Goal: Task Accomplishment & Management: Manage account settings

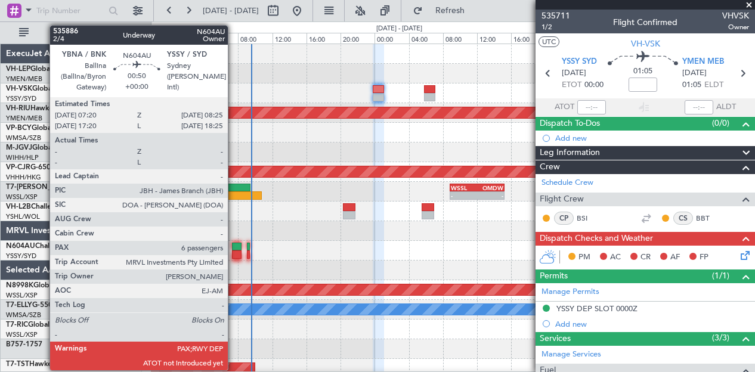
click at [234, 257] on div at bounding box center [237, 255] width 10 height 8
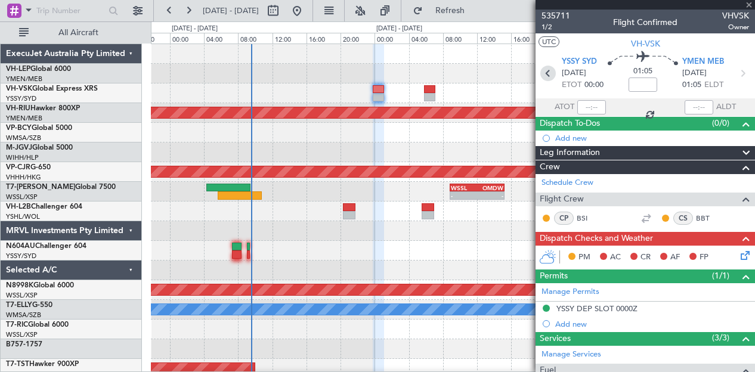
type input "6"
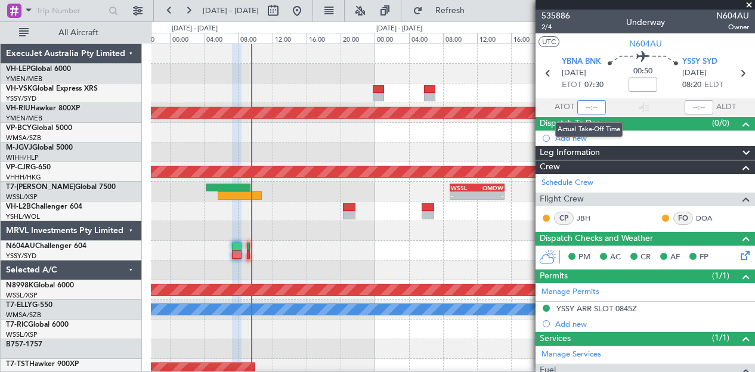
click at [590, 109] on input "text" at bounding box center [592, 107] width 29 height 14
type input "08:18"
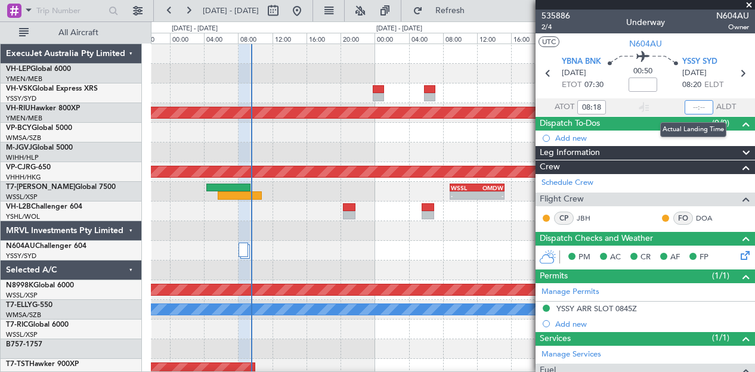
click at [696, 106] on input "text" at bounding box center [699, 107] width 29 height 14
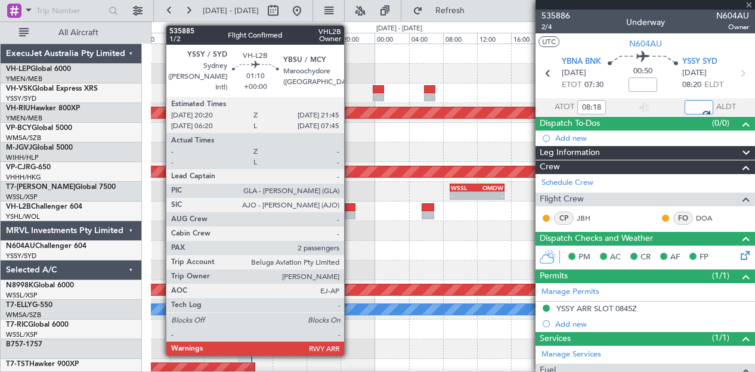
click at [350, 210] on div at bounding box center [349, 207] width 13 height 8
type input "09:27"
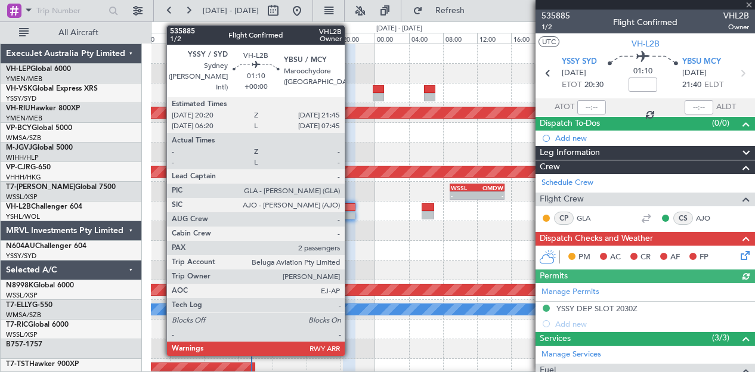
click at [351, 211] on div at bounding box center [349, 207] width 13 height 8
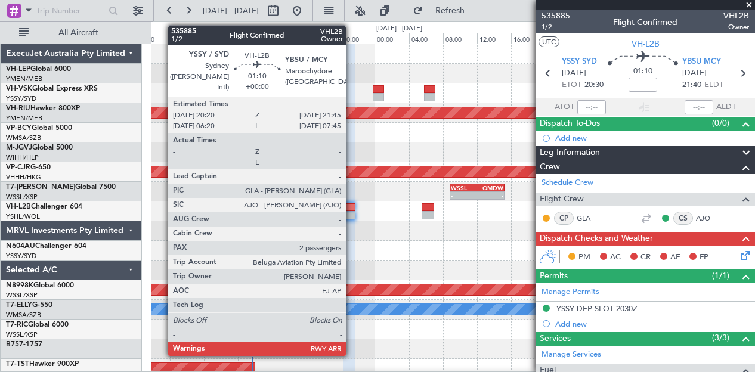
click at [352, 212] on div at bounding box center [349, 215] width 13 height 8
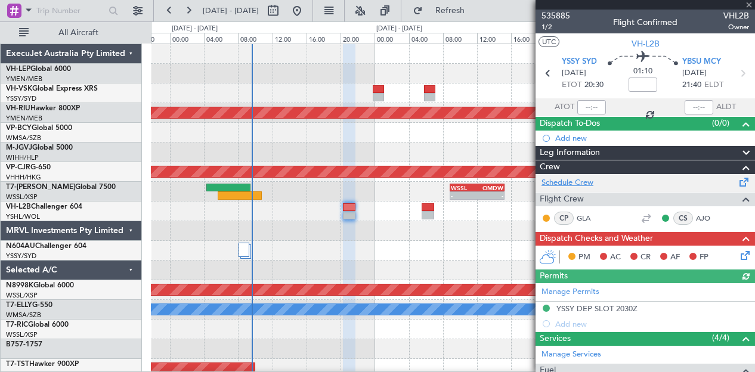
click at [568, 180] on link "Schedule Crew" at bounding box center [568, 183] width 52 height 12
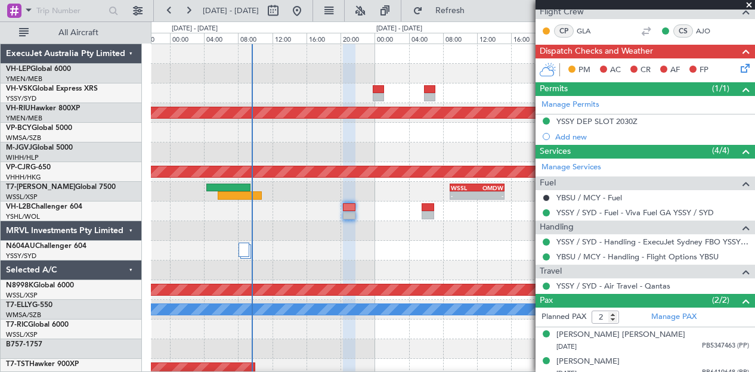
scroll to position [193, 0]
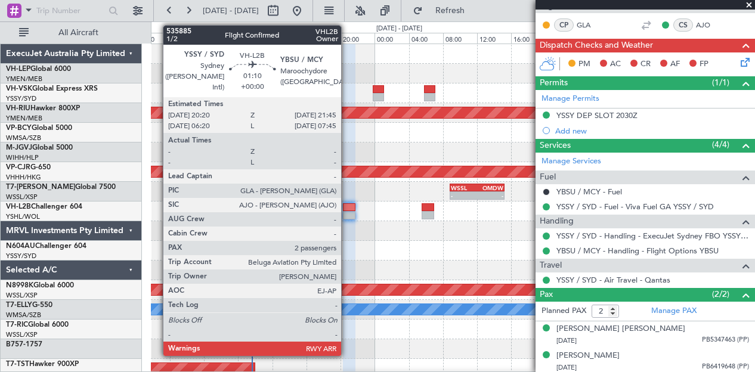
click at [347, 212] on div at bounding box center [349, 215] width 13 height 8
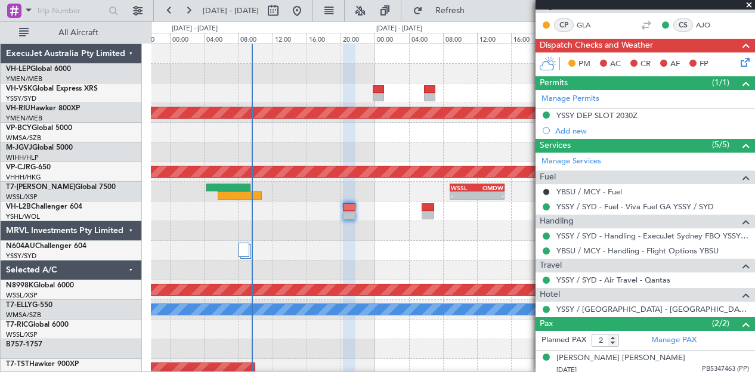
click at [742, 59] on icon at bounding box center [744, 60] width 10 height 10
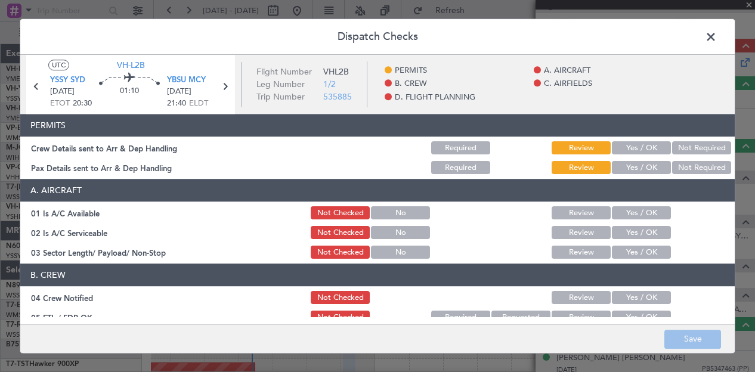
click at [673, 144] on button "Not Required" at bounding box center [702, 148] width 59 height 13
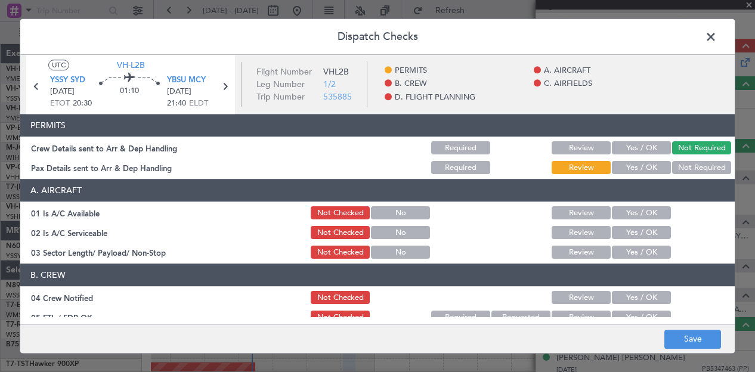
click at [680, 170] on button "Not Required" at bounding box center [702, 168] width 59 height 13
click at [635, 213] on button "Yes / OK" at bounding box center [641, 213] width 59 height 13
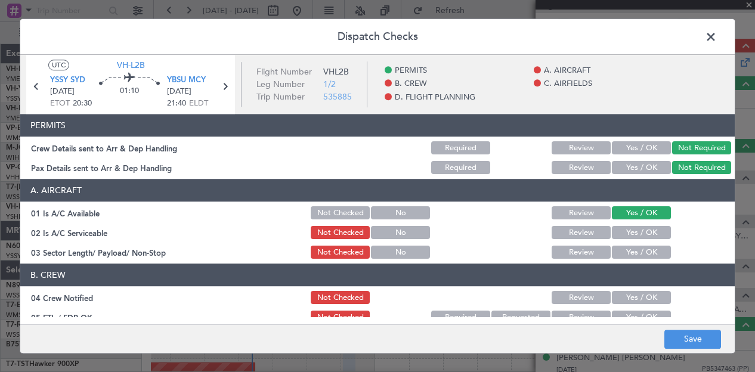
click at [628, 234] on button "Yes / OK" at bounding box center [641, 233] width 59 height 13
click at [628, 249] on button "Yes / OK" at bounding box center [641, 252] width 59 height 13
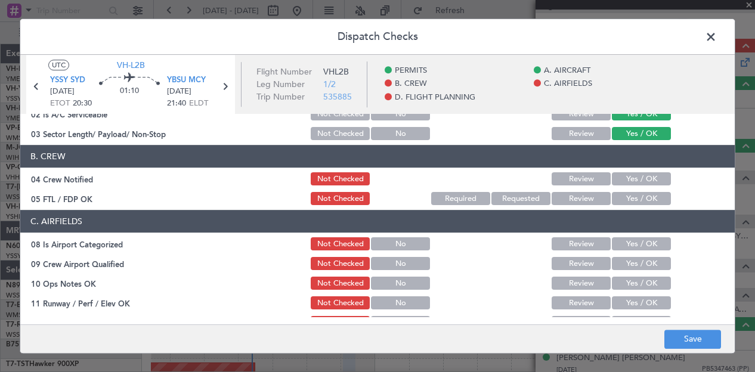
scroll to position [119, 0]
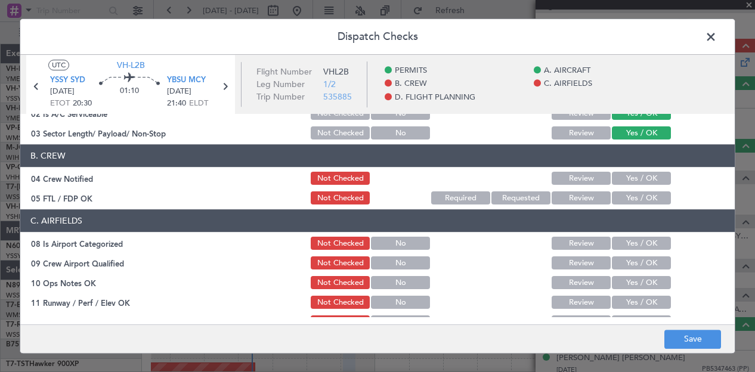
click at [622, 176] on button "Yes / OK" at bounding box center [641, 178] width 59 height 13
click at [621, 198] on button "Yes / OK" at bounding box center [641, 198] width 59 height 13
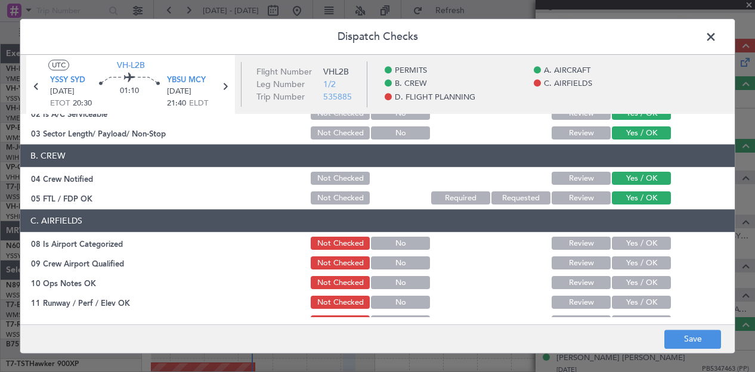
click at [612, 241] on button "Yes / OK" at bounding box center [641, 244] width 59 height 13
click at [612, 262] on button "Yes / OK" at bounding box center [641, 263] width 59 height 13
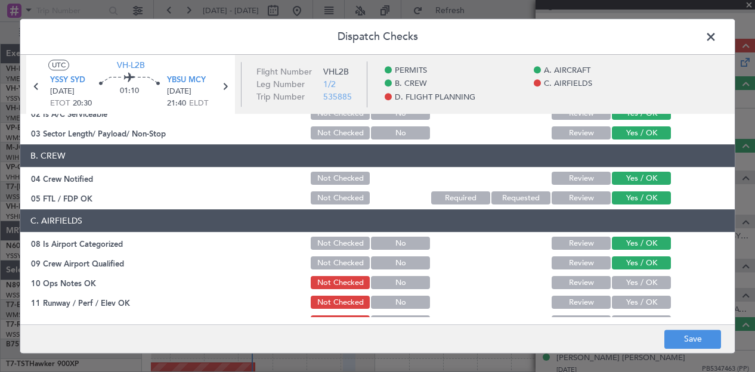
click at [614, 280] on button "Yes / OK" at bounding box center [641, 283] width 59 height 13
click at [616, 299] on button "Yes / OK" at bounding box center [641, 303] width 59 height 13
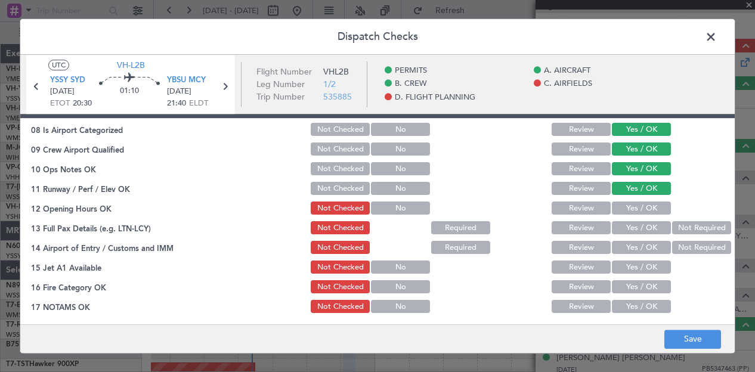
scroll to position [239, 0]
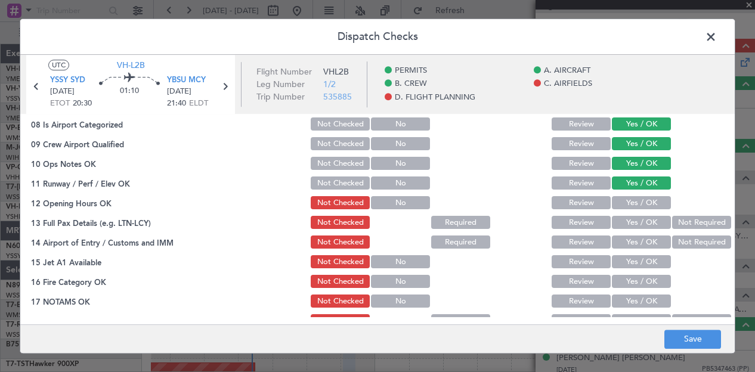
click at [640, 201] on button "Yes / OK" at bounding box center [641, 203] width 59 height 13
click at [640, 223] on button "Yes / OK" at bounding box center [641, 223] width 59 height 13
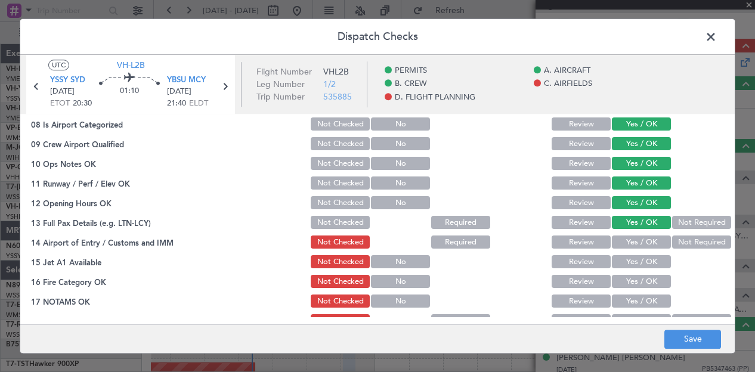
click at [674, 238] on button "Not Required" at bounding box center [702, 242] width 59 height 13
click at [642, 265] on button "Yes / OK" at bounding box center [641, 262] width 59 height 13
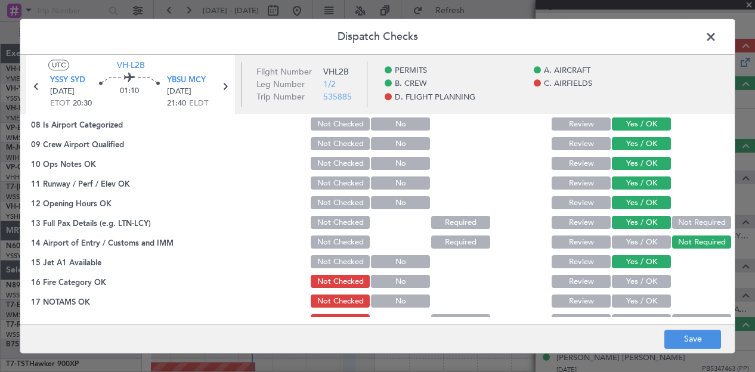
click at [639, 279] on button "Yes / OK" at bounding box center [641, 282] width 59 height 13
click at [637, 301] on button "Yes / OK" at bounding box center [641, 301] width 59 height 13
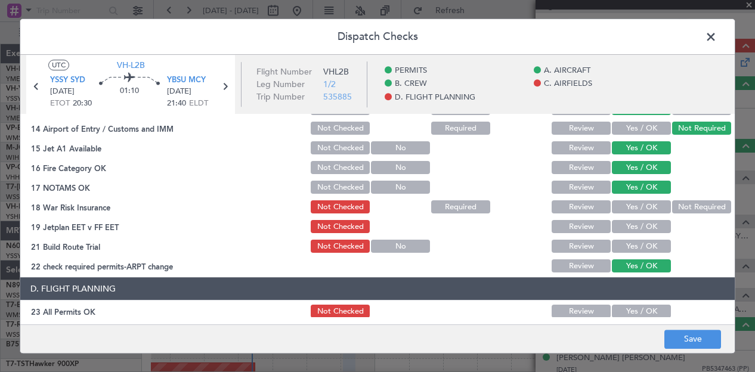
scroll to position [358, 0]
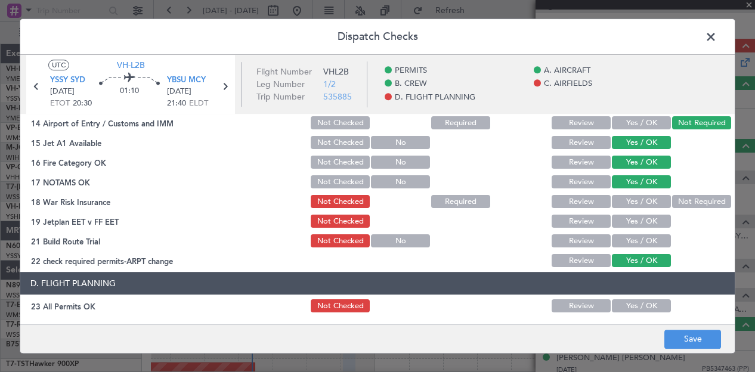
click at [684, 196] on button "Not Required" at bounding box center [702, 202] width 59 height 13
click at [655, 223] on button "Yes / OK" at bounding box center [641, 221] width 59 height 13
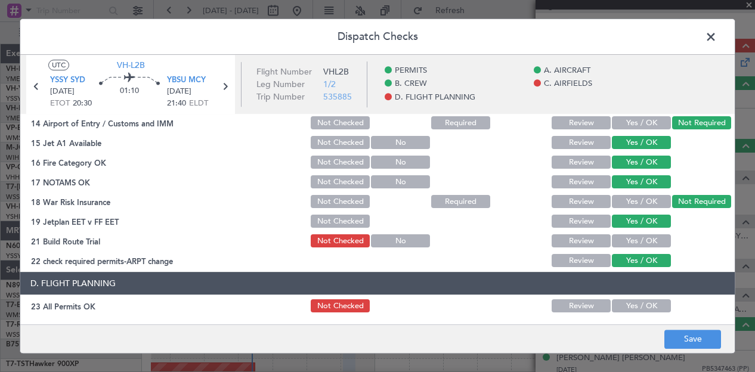
click at [644, 240] on button "Yes / OK" at bounding box center [641, 241] width 59 height 13
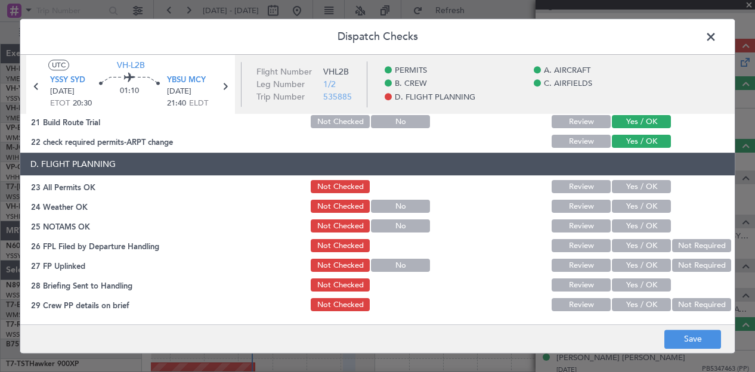
click at [633, 188] on button "Yes / OK" at bounding box center [641, 187] width 59 height 13
click at [616, 204] on button "Yes / OK" at bounding box center [641, 207] width 59 height 13
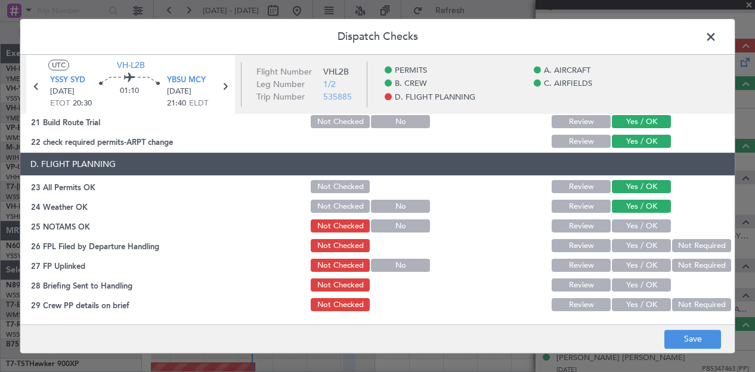
click at [622, 225] on button "Yes / OK" at bounding box center [641, 226] width 59 height 13
click at [639, 242] on button "Yes / OK" at bounding box center [641, 246] width 59 height 13
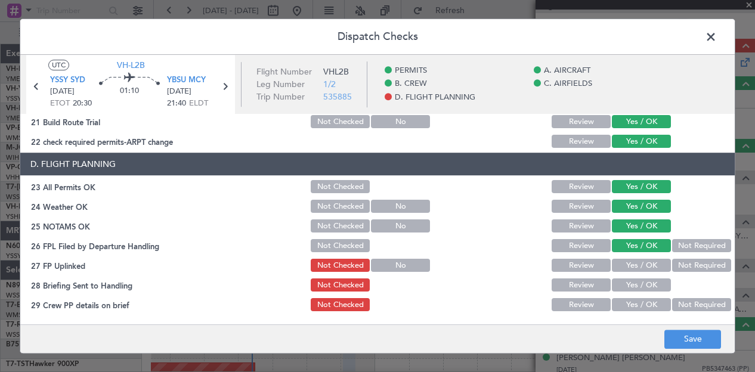
click at [681, 263] on button "Not Required" at bounding box center [702, 266] width 59 height 13
click at [650, 288] on button "Yes / OK" at bounding box center [641, 285] width 59 height 13
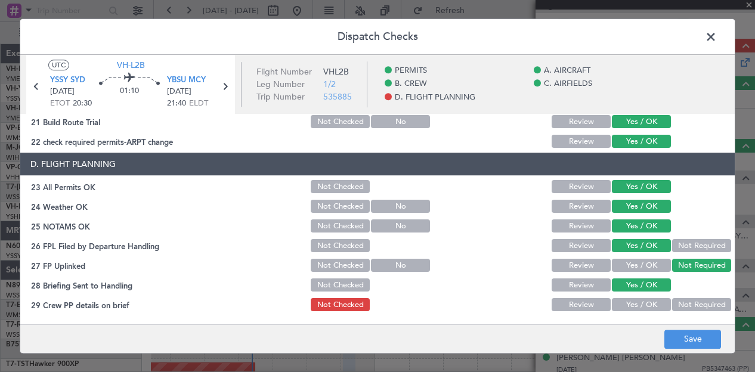
click at [685, 305] on button "Not Required" at bounding box center [702, 305] width 59 height 13
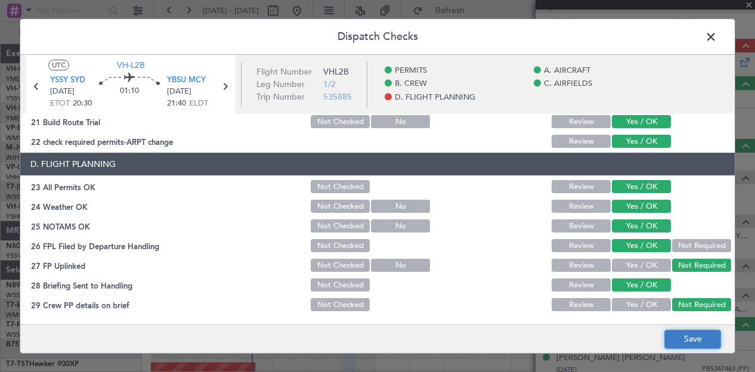
click at [696, 332] on button "Save" at bounding box center [693, 339] width 57 height 19
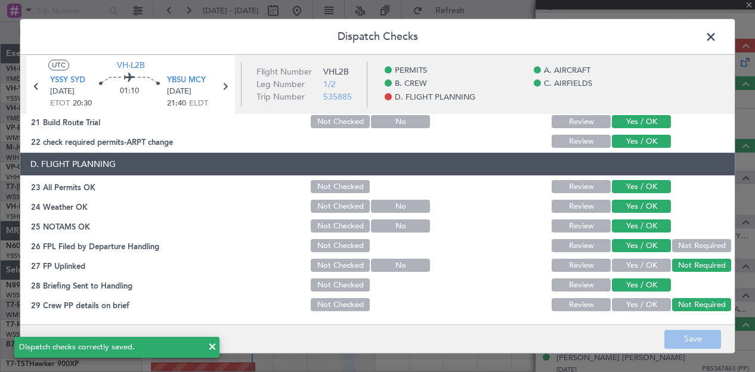
click at [717, 36] on span at bounding box center [717, 40] width 0 height 24
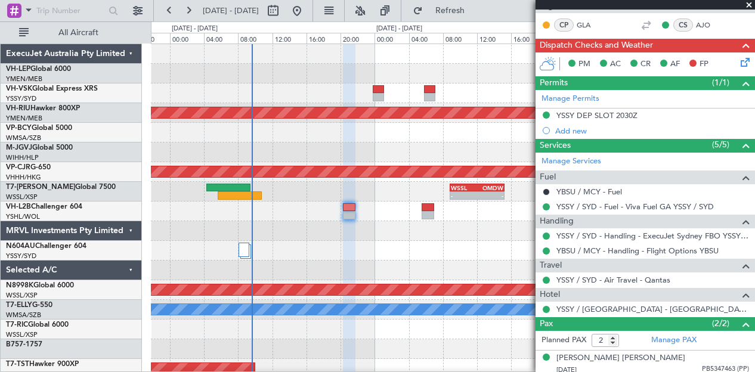
click at [739, 58] on icon at bounding box center [744, 60] width 10 height 10
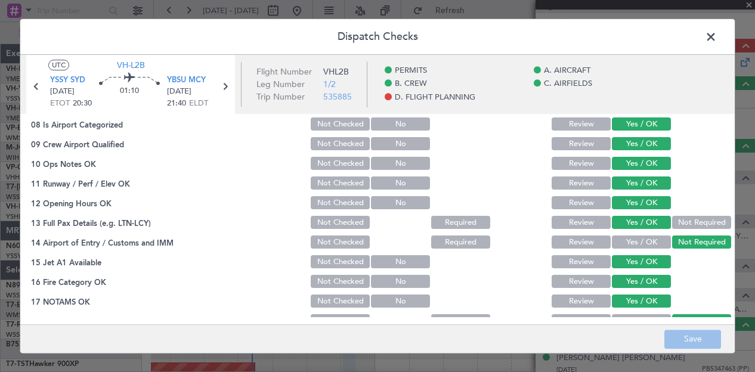
scroll to position [496, 0]
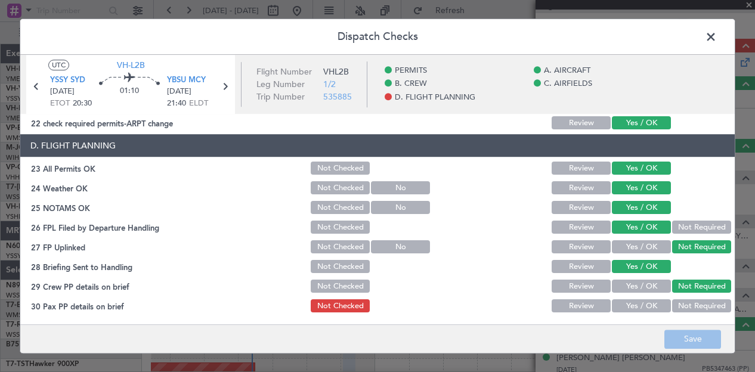
click at [687, 306] on button "Not Required" at bounding box center [702, 306] width 59 height 13
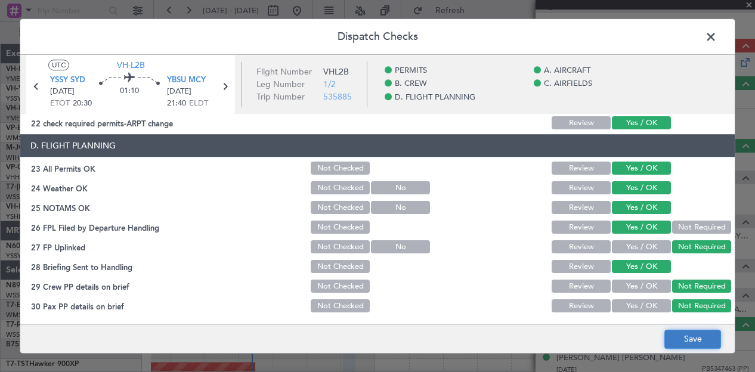
click at [685, 337] on button "Save" at bounding box center [693, 339] width 57 height 19
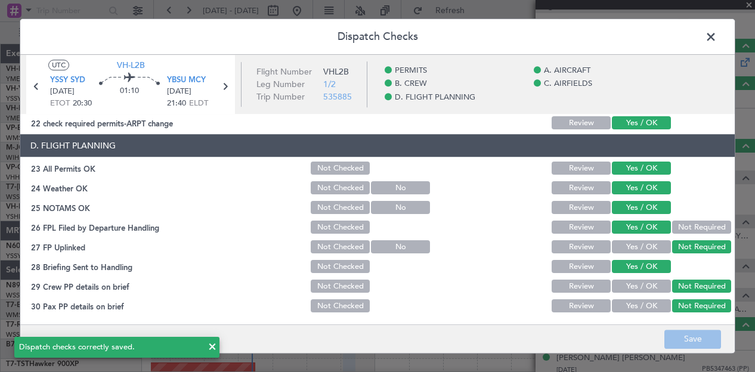
click at [717, 38] on span at bounding box center [717, 40] width 0 height 24
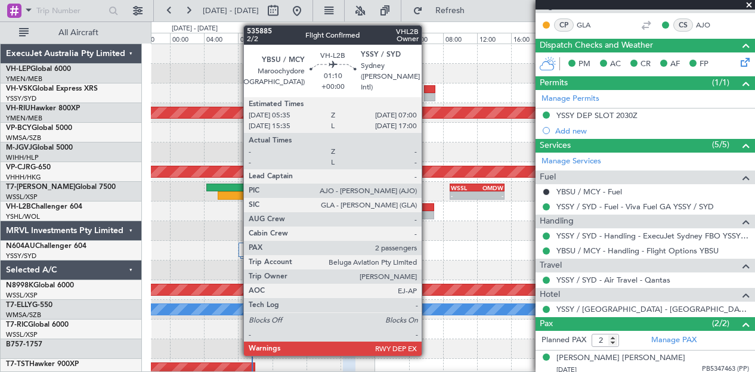
click at [428, 208] on div at bounding box center [428, 207] width 13 height 8
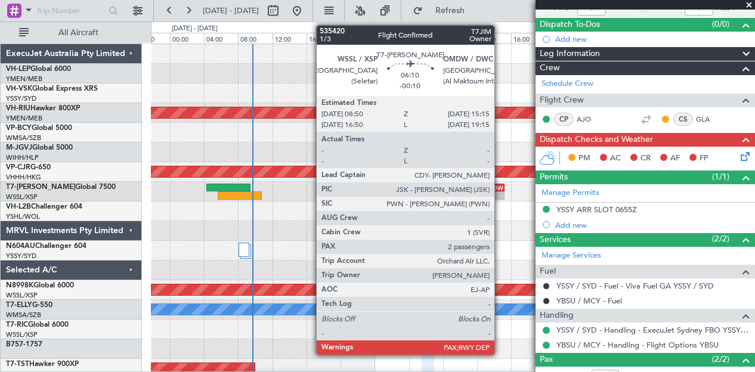
scroll to position [164, 0]
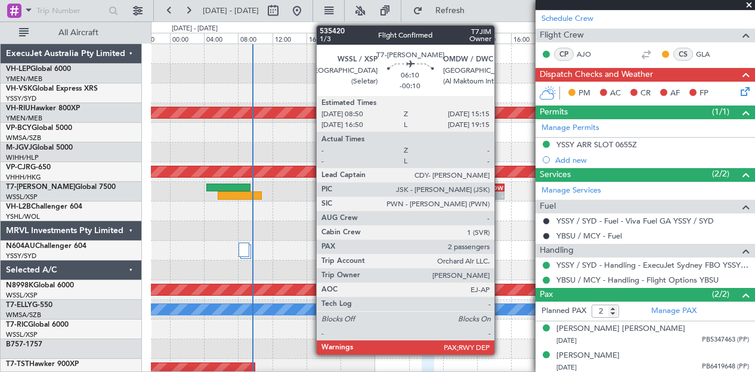
click at [739, 91] on icon at bounding box center [744, 90] width 10 height 10
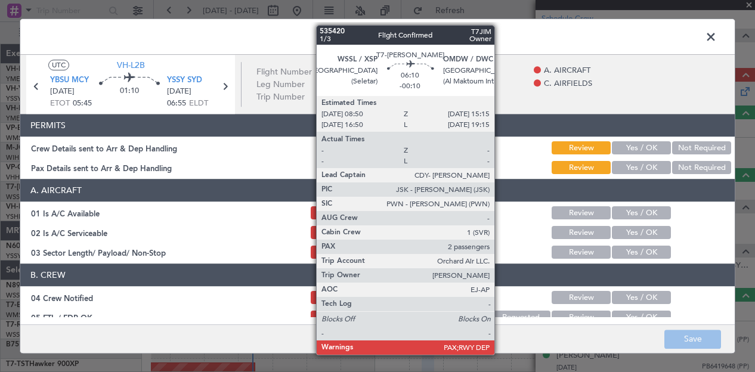
click at [690, 144] on button "Not Required" at bounding box center [702, 148] width 59 height 13
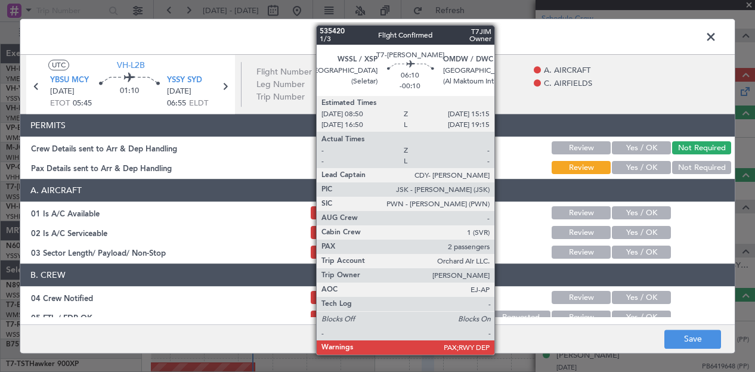
click at [686, 164] on button "Not Required" at bounding box center [702, 168] width 59 height 13
click at [639, 209] on button "Yes / OK" at bounding box center [641, 213] width 59 height 13
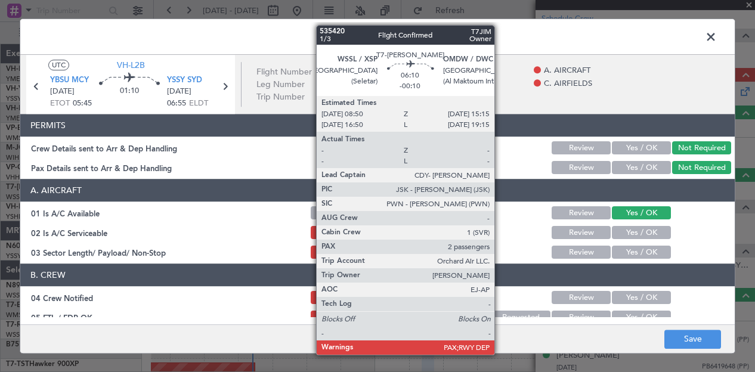
click at [632, 234] on button "Yes / OK" at bounding box center [641, 233] width 59 height 13
click at [628, 255] on button "Yes / OK" at bounding box center [641, 252] width 59 height 13
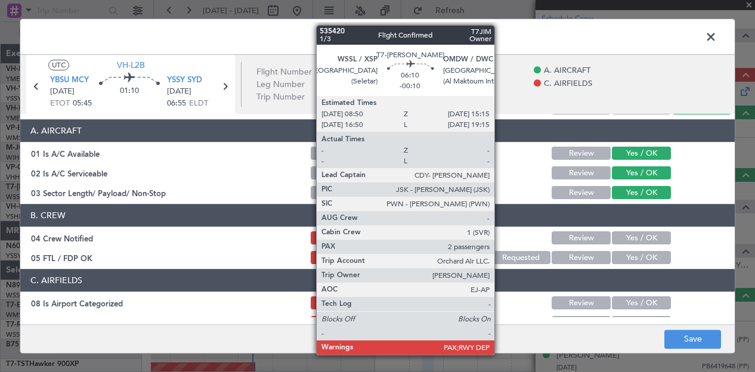
click at [653, 239] on button "Yes / OK" at bounding box center [641, 238] width 59 height 13
click at [647, 255] on button "Yes / OK" at bounding box center [641, 258] width 59 height 13
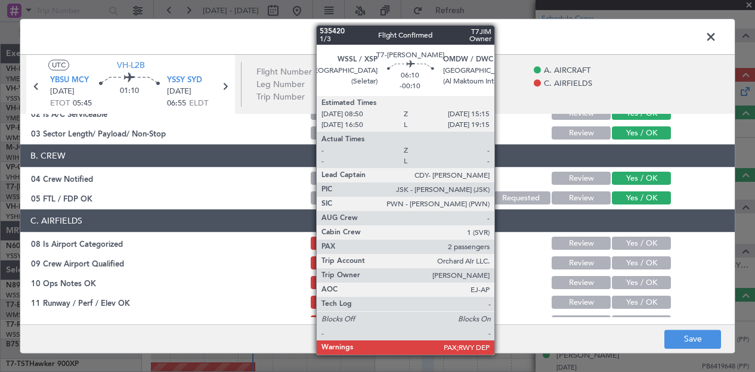
click at [635, 243] on button "Yes / OK" at bounding box center [641, 244] width 59 height 13
click at [630, 261] on button "Yes / OK" at bounding box center [641, 263] width 59 height 13
click at [628, 280] on button "Yes / OK" at bounding box center [641, 283] width 59 height 13
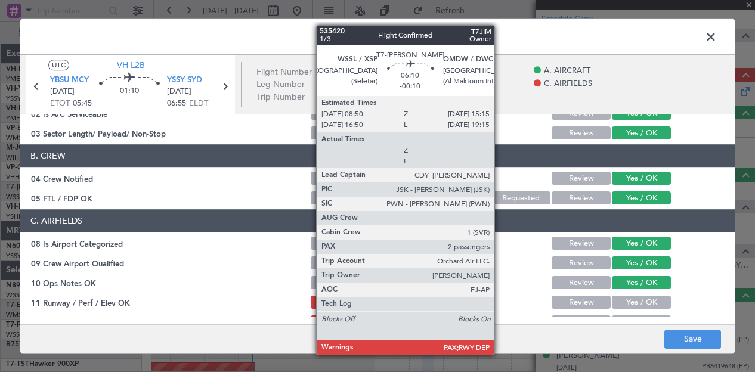
click at [628, 304] on button "Yes / OK" at bounding box center [641, 303] width 59 height 13
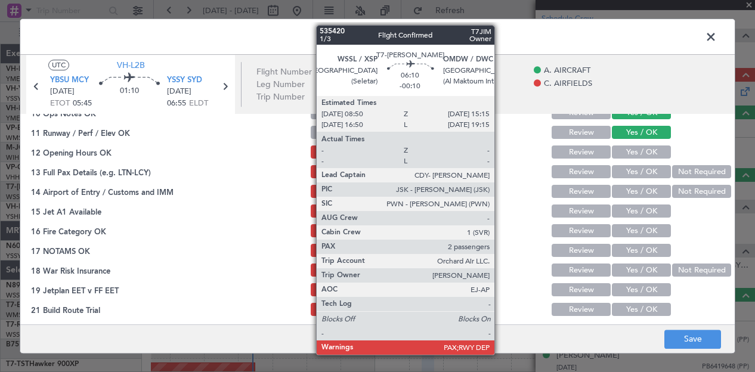
scroll to position [298, 0]
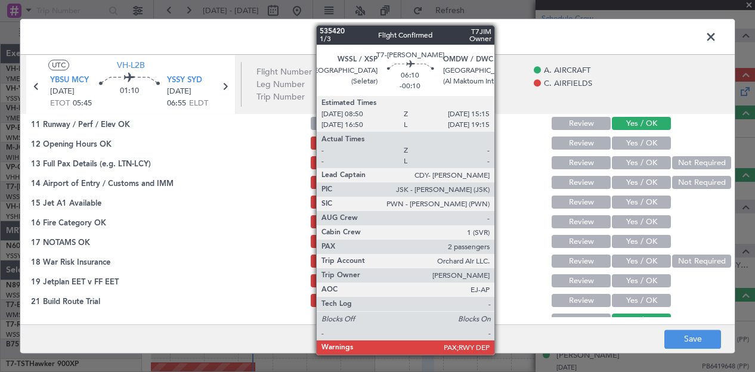
click at [634, 144] on button "Yes / OK" at bounding box center [641, 143] width 59 height 13
click at [630, 164] on button "Yes / OK" at bounding box center [641, 163] width 59 height 13
drag, startPoint x: 678, startPoint y: 182, endPoint x: 646, endPoint y: 194, distance: 33.8
click at [677, 183] on button "Not Required" at bounding box center [702, 183] width 59 height 13
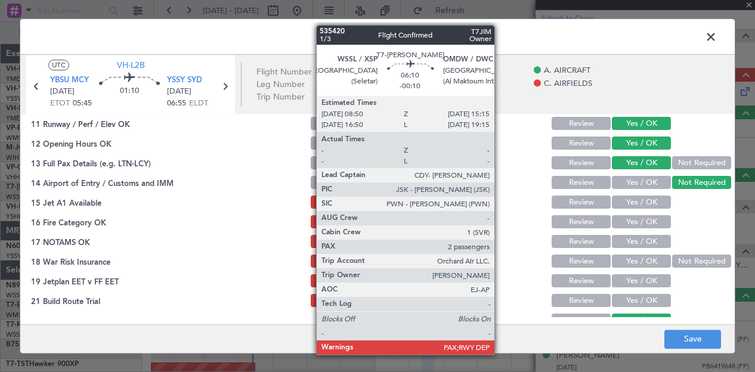
click at [637, 205] on button "Yes / OK" at bounding box center [641, 202] width 59 height 13
drag, startPoint x: 638, startPoint y: 229, endPoint x: 637, endPoint y: 240, distance: 11.9
click at [638, 230] on div "Yes / OK" at bounding box center [640, 222] width 60 height 17
click at [634, 245] on button "Yes / OK" at bounding box center [641, 242] width 59 height 13
drag, startPoint x: 684, startPoint y: 261, endPoint x: 641, endPoint y: 286, distance: 50.0
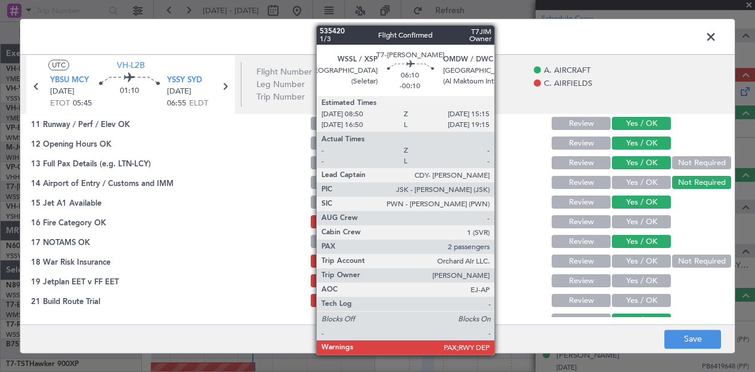
click at [684, 262] on button "Not Required" at bounding box center [702, 261] width 59 height 13
click at [642, 284] on button "Yes / OK" at bounding box center [641, 281] width 59 height 13
click at [638, 304] on button "Yes / OK" at bounding box center [641, 301] width 59 height 13
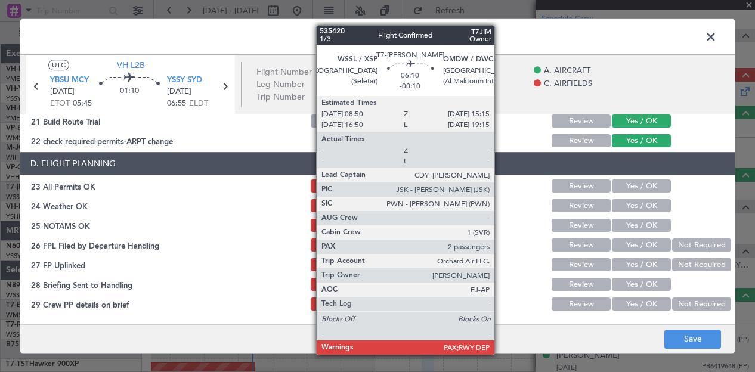
scroll to position [496, 0]
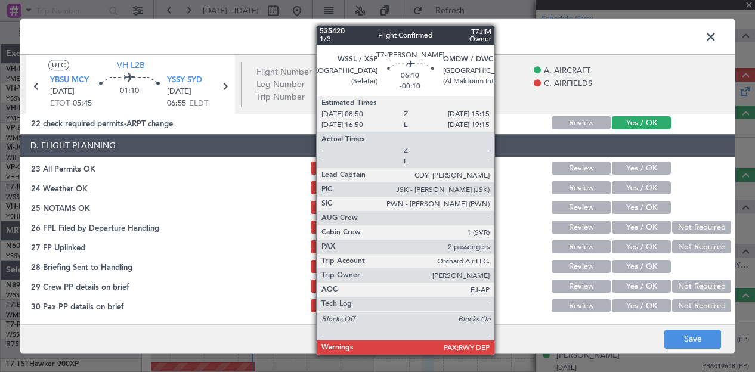
click at [624, 166] on button "Yes / OK" at bounding box center [641, 168] width 59 height 13
drag, startPoint x: 618, startPoint y: 186, endPoint x: 618, endPoint y: 198, distance: 11.4
click at [618, 192] on button "Yes / OK" at bounding box center [641, 188] width 59 height 13
click at [618, 210] on button "Yes / OK" at bounding box center [641, 208] width 59 height 13
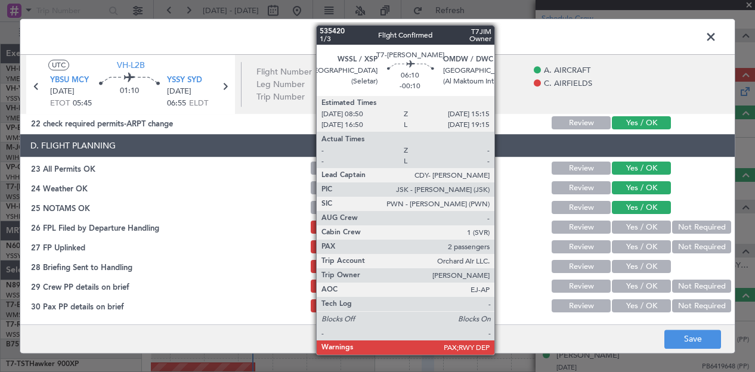
drag, startPoint x: 677, startPoint y: 223, endPoint x: 678, endPoint y: 235, distance: 12.6
click at [677, 224] on button "Not Required" at bounding box center [702, 227] width 59 height 13
click at [678, 243] on button "Not Required" at bounding box center [702, 247] width 59 height 13
click at [652, 266] on button "Yes / OK" at bounding box center [641, 267] width 59 height 13
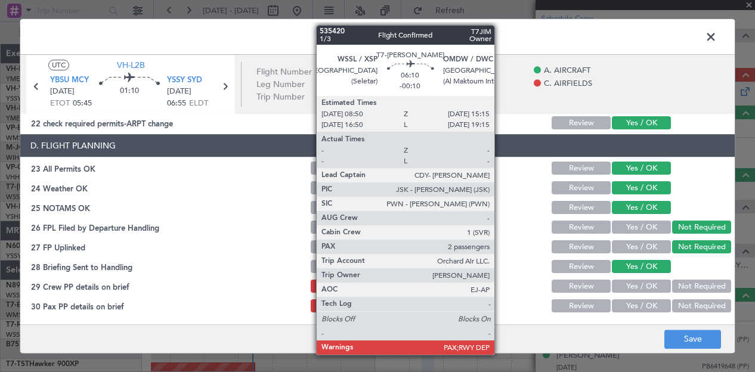
click at [685, 288] on button "Not Required" at bounding box center [702, 286] width 59 height 13
drag, startPoint x: 686, startPoint y: 303, endPoint x: 693, endPoint y: 330, distance: 28.2
click at [687, 306] on button "Not Required" at bounding box center [702, 306] width 59 height 13
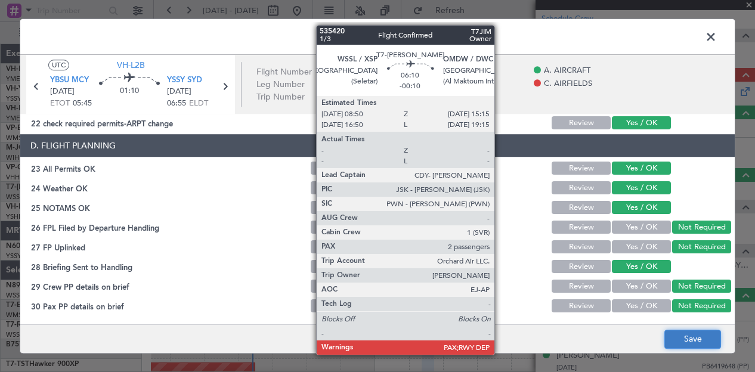
click at [693, 332] on button "Save" at bounding box center [693, 339] width 57 height 19
click at [717, 33] on span at bounding box center [717, 40] width 0 height 24
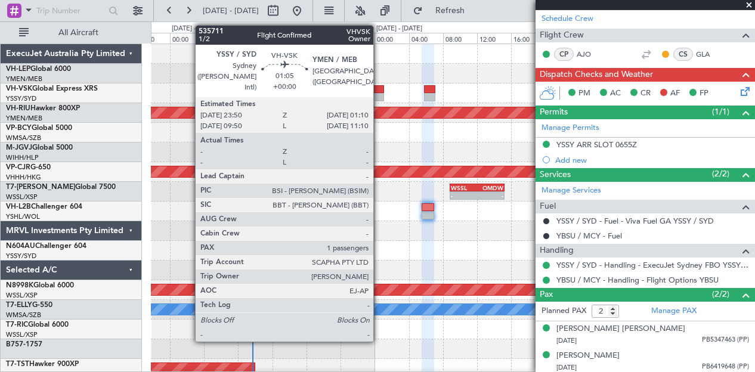
click at [380, 91] on div at bounding box center [379, 89] width 12 height 8
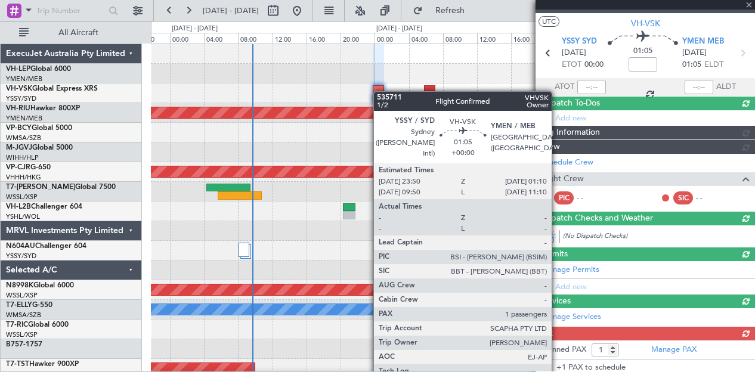
scroll to position [137, 0]
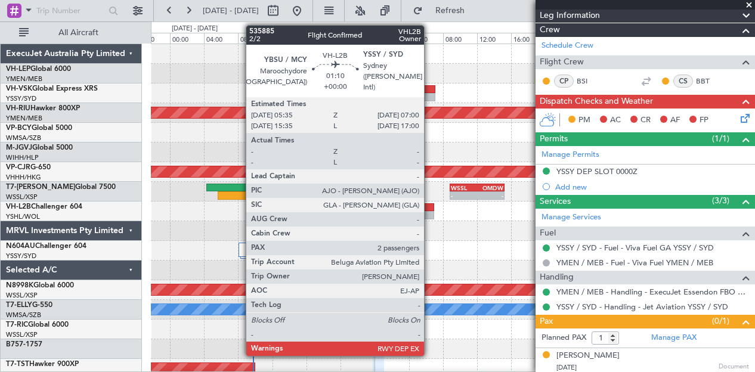
click at [430, 208] on div at bounding box center [428, 207] width 13 height 8
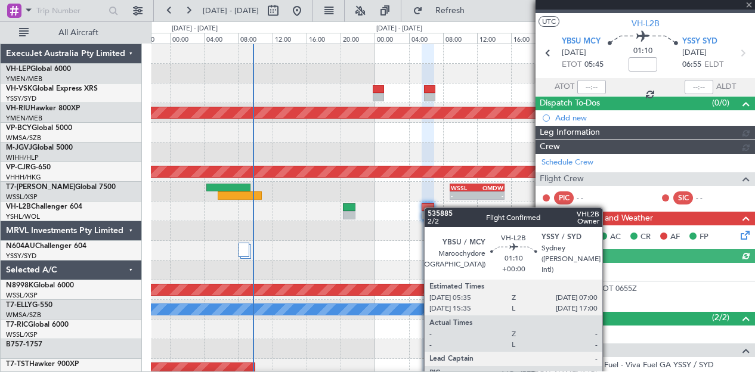
scroll to position [164, 0]
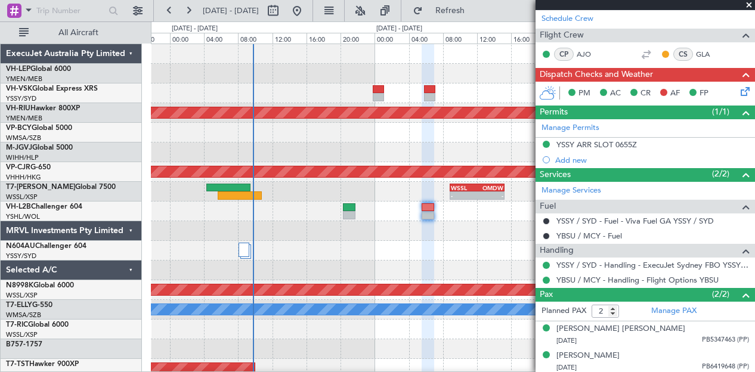
click at [739, 85] on icon at bounding box center [744, 90] width 10 height 10
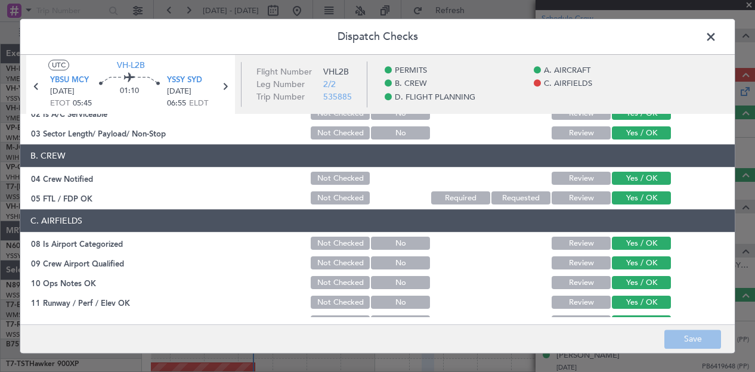
scroll to position [358, 0]
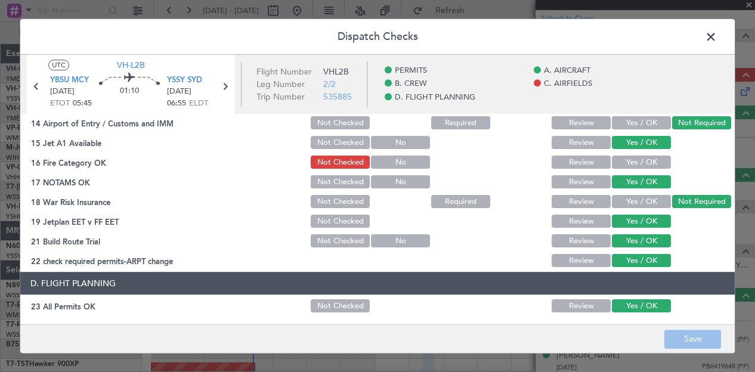
click at [641, 162] on button "Yes / OK" at bounding box center [641, 162] width 59 height 13
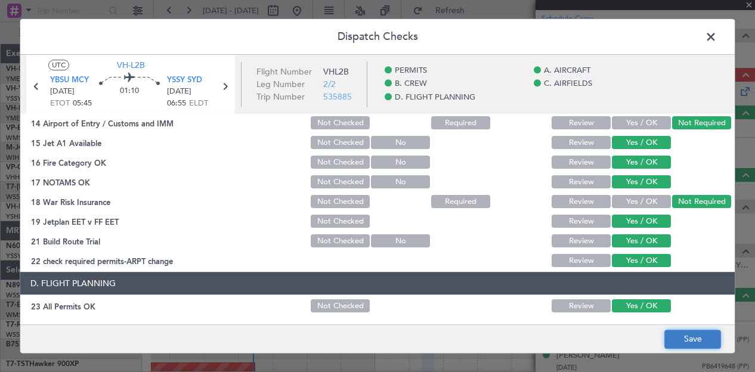
click at [683, 336] on button "Save" at bounding box center [693, 339] width 57 height 19
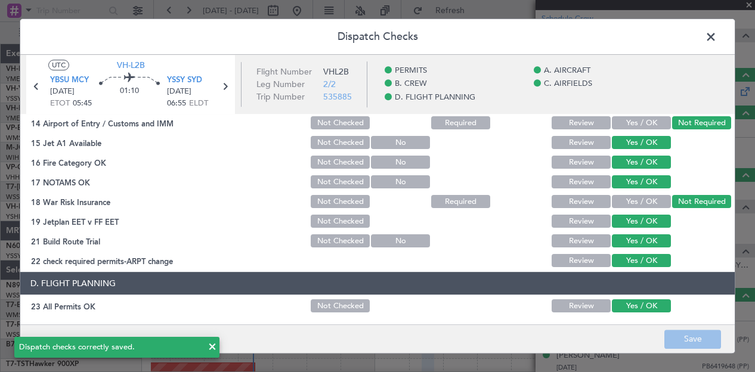
click at [717, 33] on span at bounding box center [717, 40] width 0 height 24
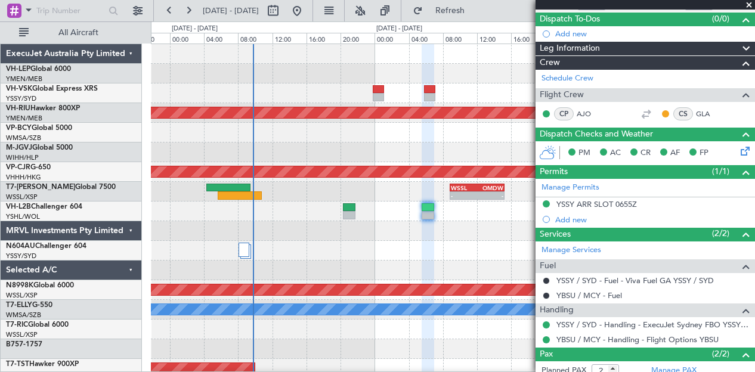
scroll to position [0, 0]
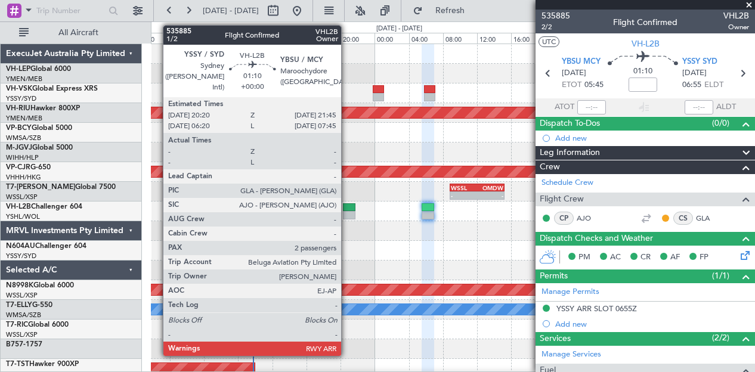
click at [347, 211] on div at bounding box center [349, 215] width 13 height 8
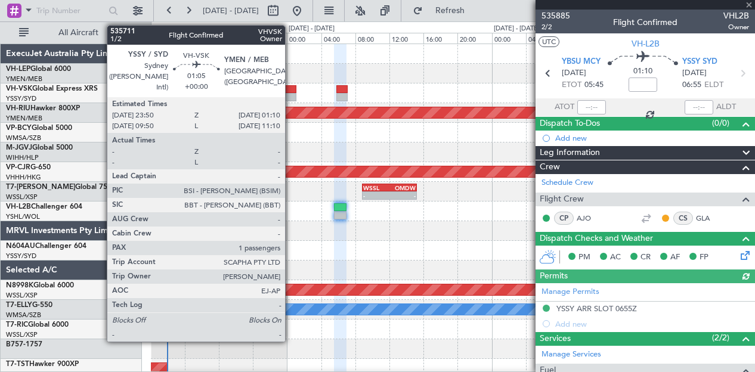
click at [291, 90] on div at bounding box center [291, 89] width 12 height 8
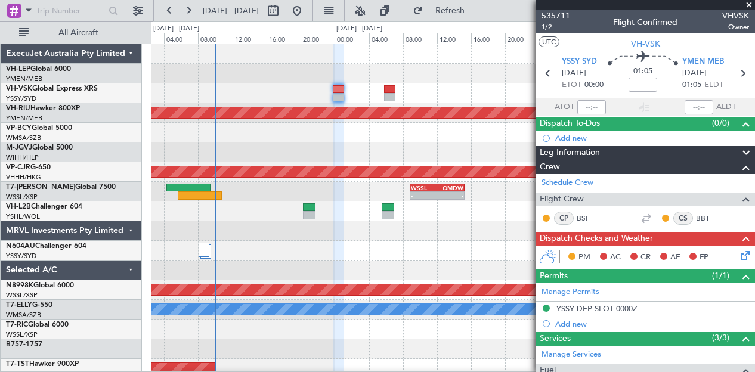
click at [353, 244] on div "Planned Maint [GEOGRAPHIC_DATA] ([GEOGRAPHIC_DATA]) Planned Maint [GEOGRAPHIC_D…" at bounding box center [453, 369] width 604 height 650
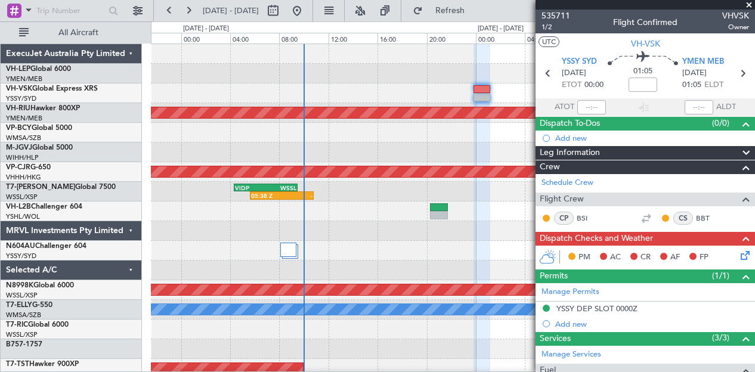
click at [302, 255] on div at bounding box center [453, 251] width 604 height 20
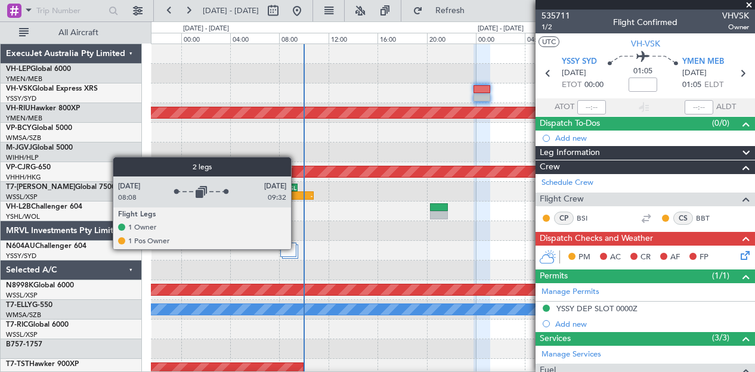
click at [295, 249] on div at bounding box center [288, 250] width 16 height 14
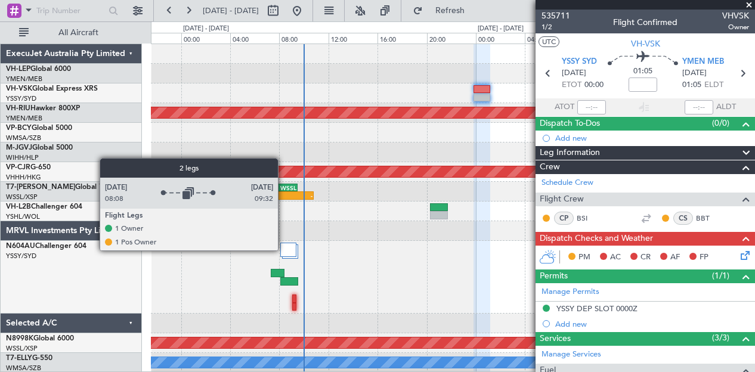
click at [284, 250] on div at bounding box center [288, 250] width 16 height 14
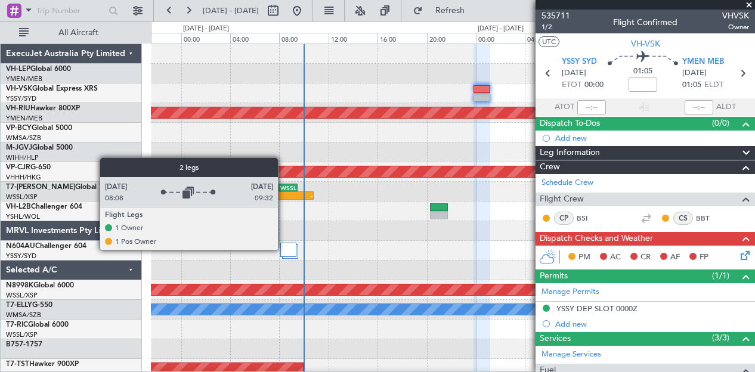
click at [284, 249] on div at bounding box center [288, 250] width 16 height 14
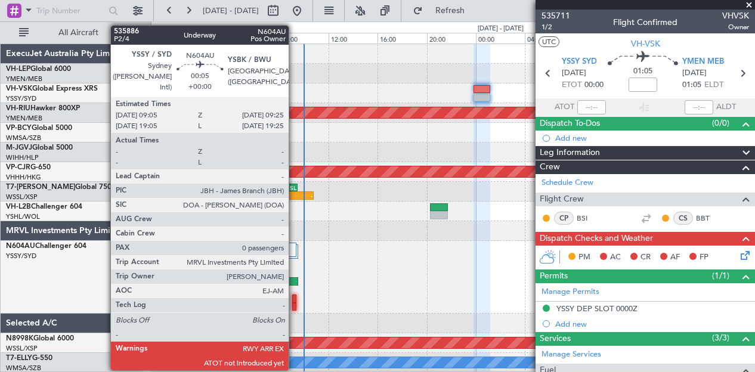
click at [295, 304] on div at bounding box center [294, 307] width 4 height 8
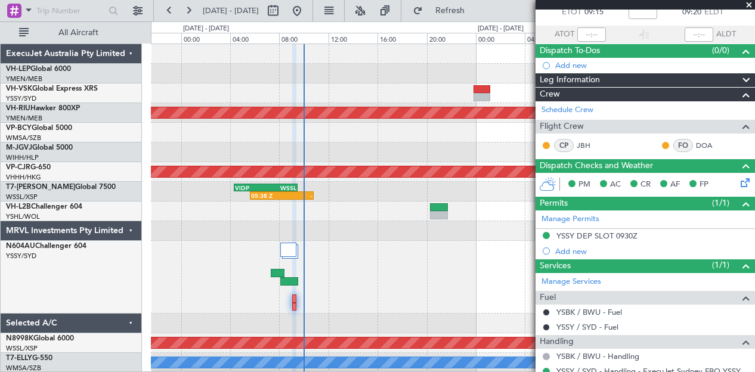
scroll to position [110, 0]
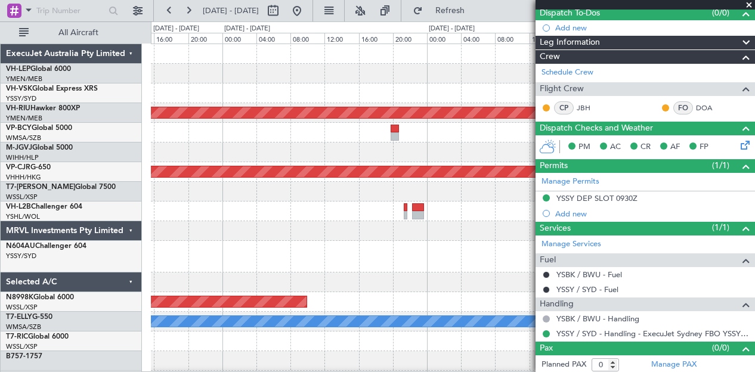
click at [412, 211] on div at bounding box center [418, 215] width 12 height 8
click at [417, 211] on div at bounding box center [418, 215] width 12 height 8
click at [418, 211] on div at bounding box center [418, 215] width 12 height 8
click at [420, 211] on div at bounding box center [418, 215] width 12 height 8
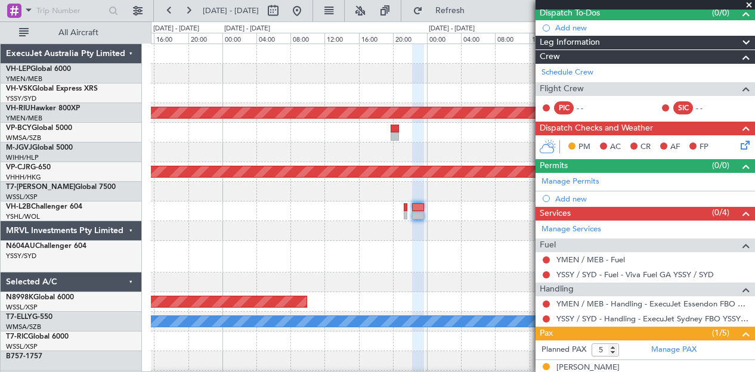
click at [749, 1] on span at bounding box center [750, 5] width 12 height 11
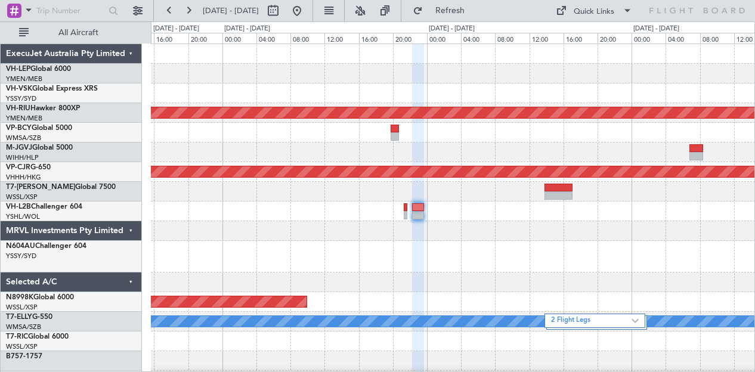
type input "0"
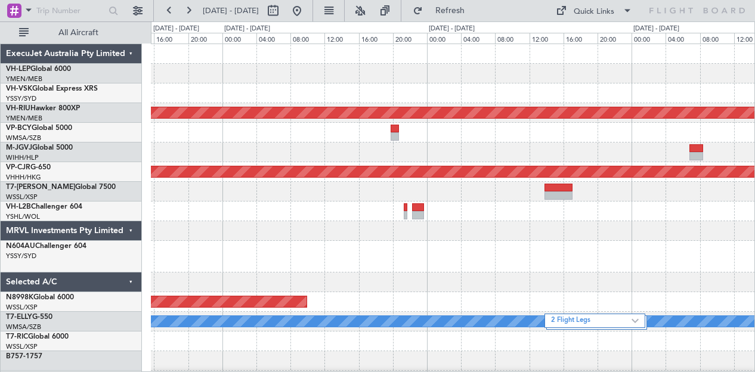
scroll to position [0, 0]
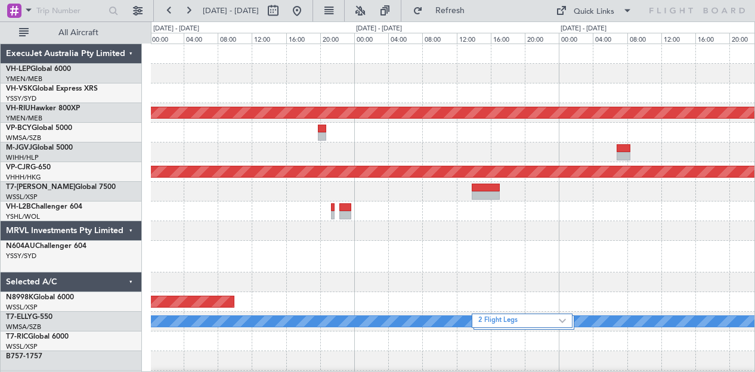
click at [397, 260] on div at bounding box center [453, 257] width 604 height 32
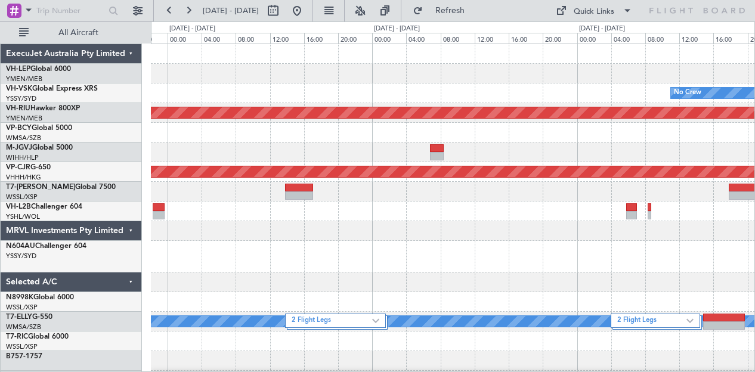
click at [517, 268] on div at bounding box center [453, 257] width 604 height 32
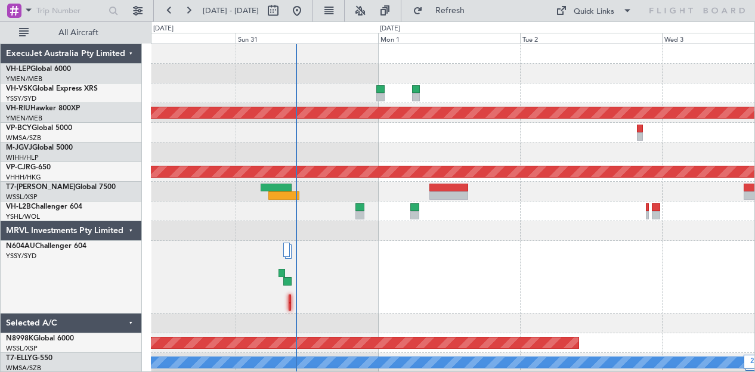
click at [330, 141] on div at bounding box center [453, 133] width 604 height 20
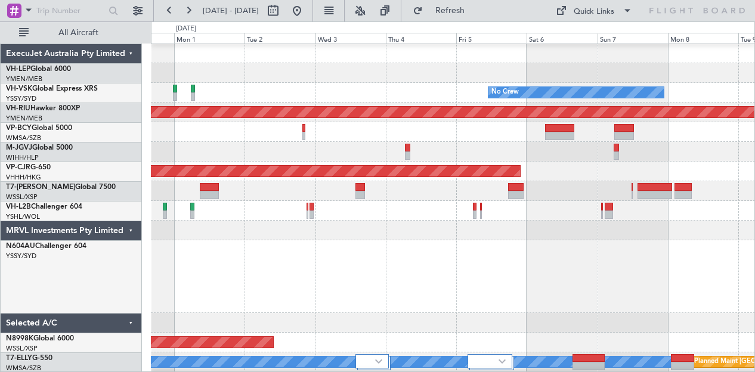
click at [342, 149] on div at bounding box center [453, 152] width 604 height 20
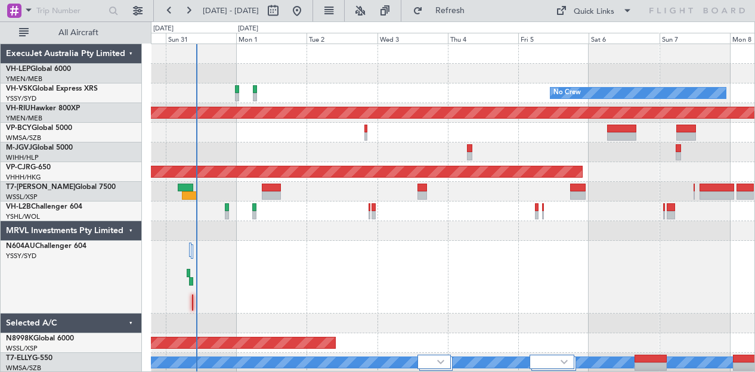
scroll to position [1, 0]
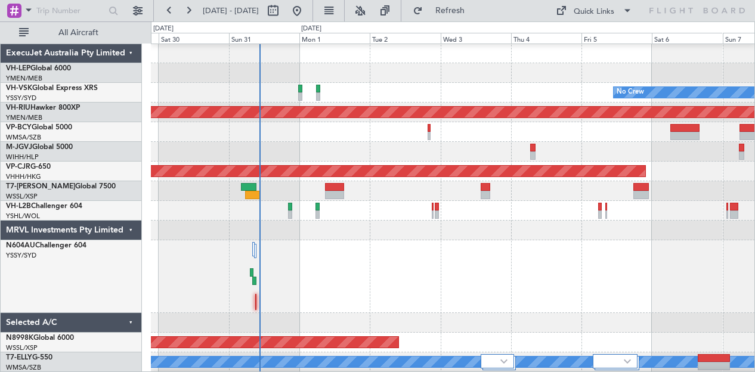
click at [371, 145] on div at bounding box center [453, 152] width 604 height 20
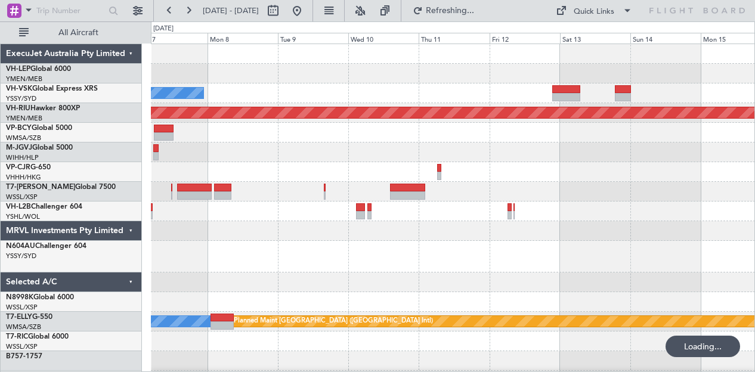
click at [335, 146] on div "No Crew Planned Maint [GEOGRAPHIC_DATA] ([GEOGRAPHIC_DATA]) Planned Maint [GEOG…" at bounding box center [453, 375] width 604 height 662
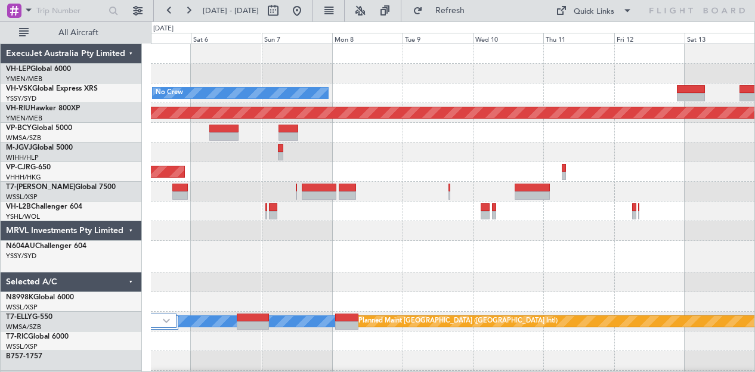
click at [267, 164] on div "Planned Maint [GEOGRAPHIC_DATA] ([GEOGRAPHIC_DATA] Intl)" at bounding box center [453, 172] width 604 height 20
